Goal: Task Accomplishment & Management: Manage account settings

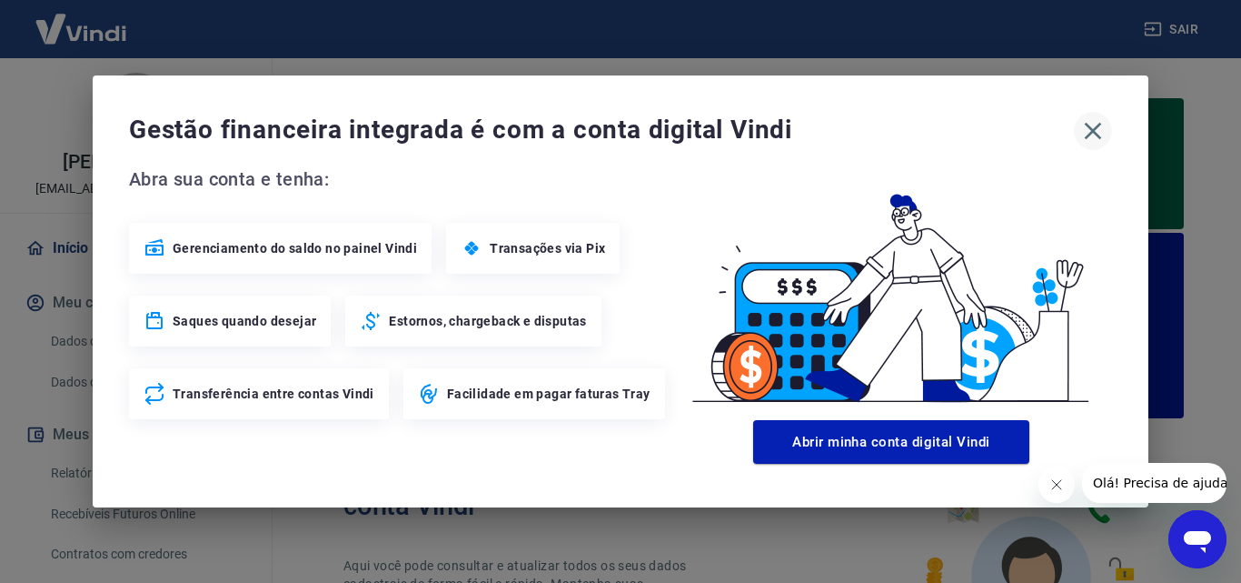
click at [1090, 123] on icon "button" at bounding box center [1093, 130] width 29 height 29
click at [1088, 124] on icon "button" at bounding box center [1093, 130] width 29 height 29
